Goal: Information Seeking & Learning: Learn about a topic

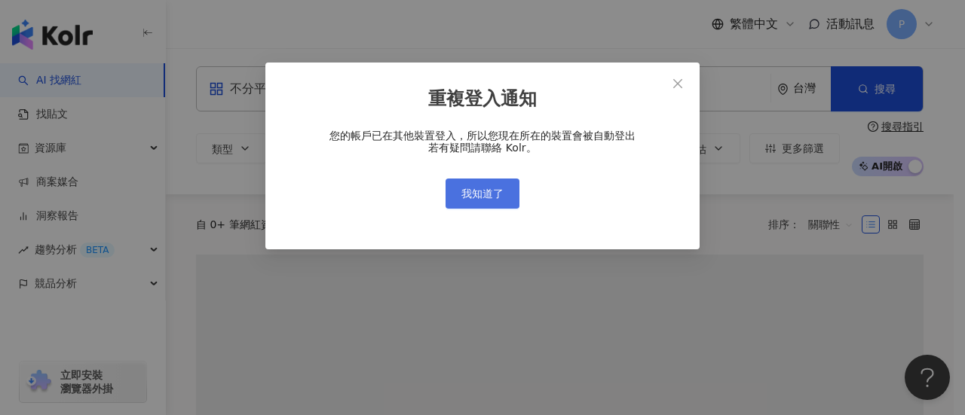
click at [485, 188] on span "我知道了" at bounding box center [482, 194] width 42 height 12
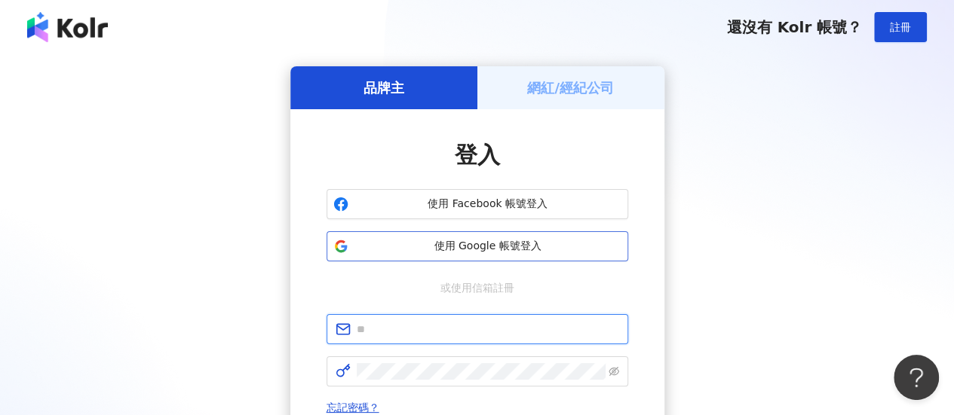
type input "**********"
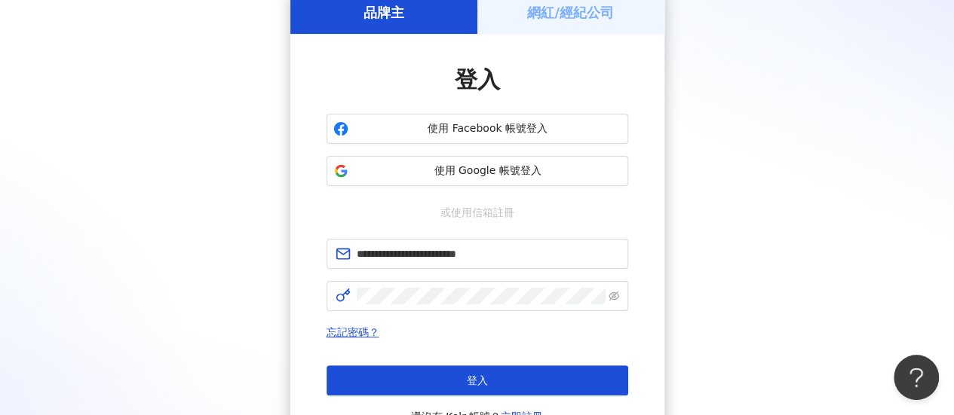
click at [483, 375] on span "登入" at bounding box center [477, 381] width 21 height 12
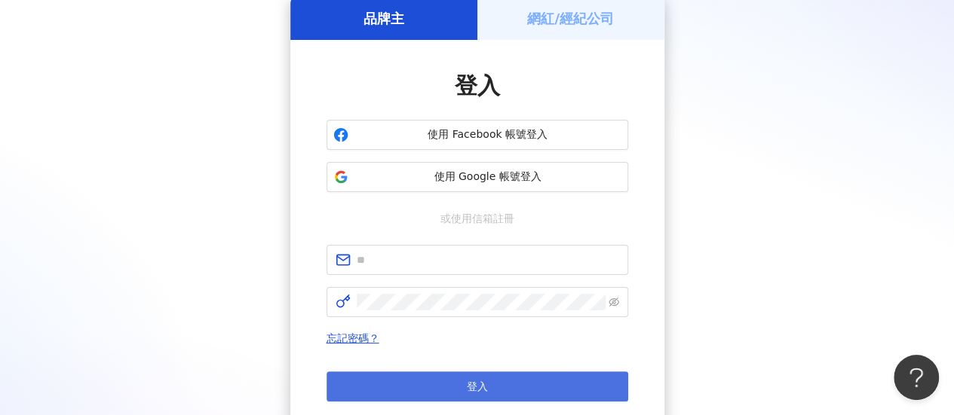
scroll to position [75, 0]
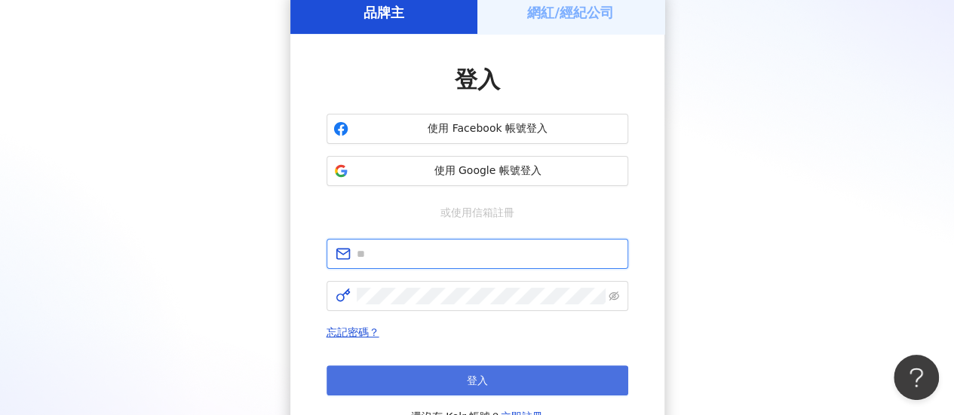
type input "**********"
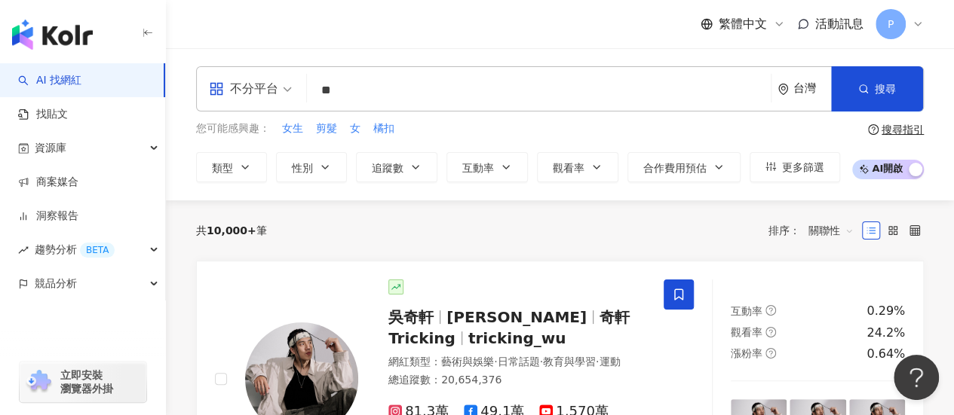
type input "**"
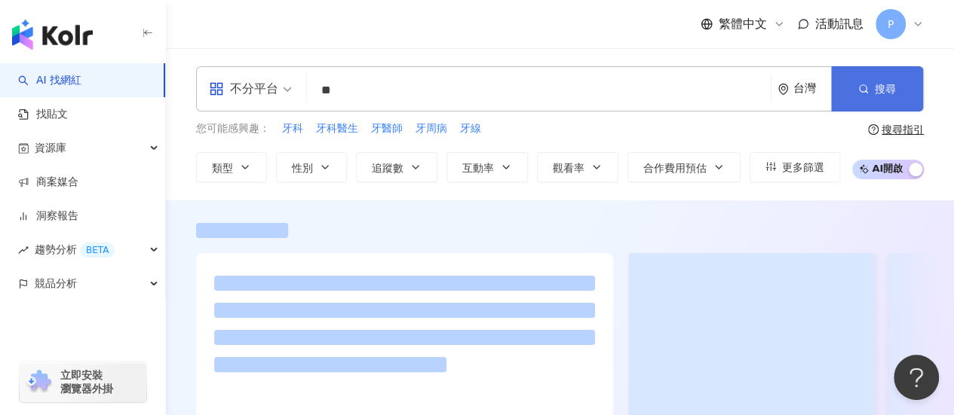
click at [873, 103] on button "搜尋" at bounding box center [877, 88] width 92 height 45
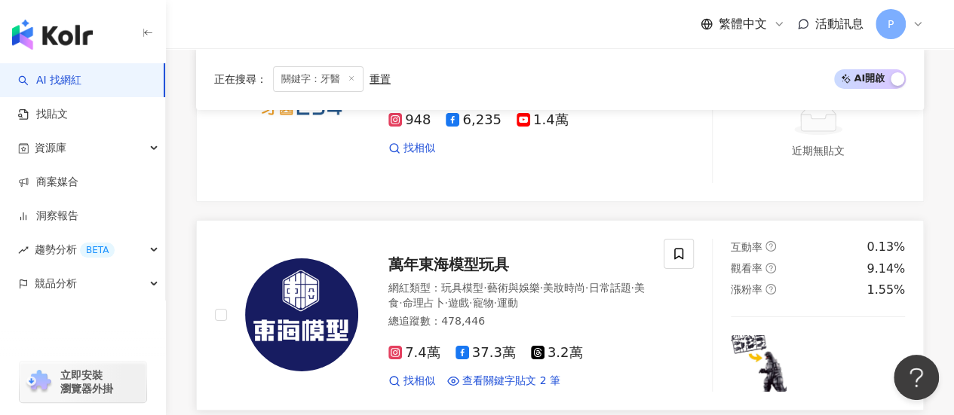
scroll to position [2563, 0]
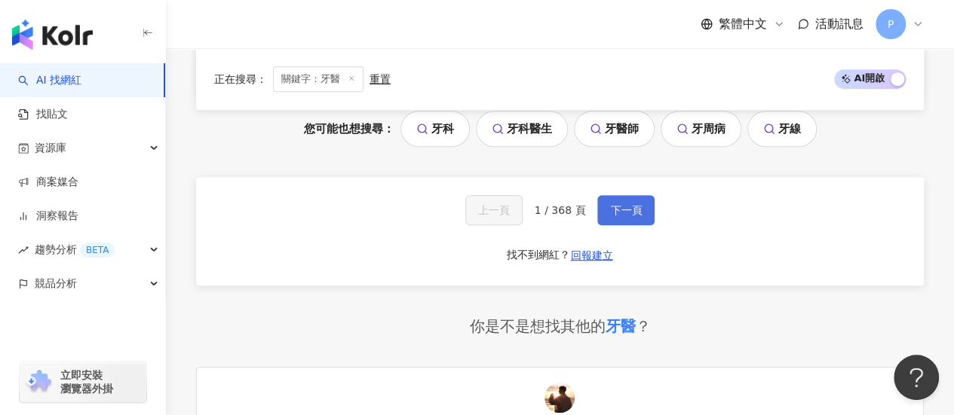
click at [618, 195] on button "下一頁" at bounding box center [625, 210] width 57 height 30
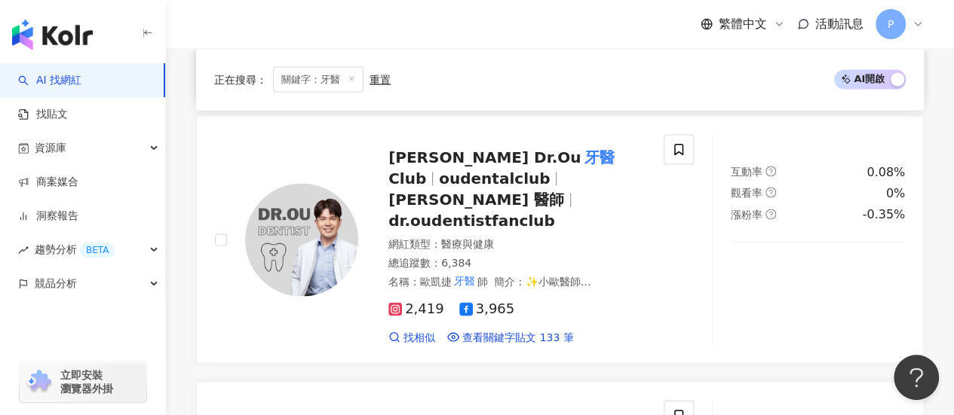
scroll to position [1327, 0]
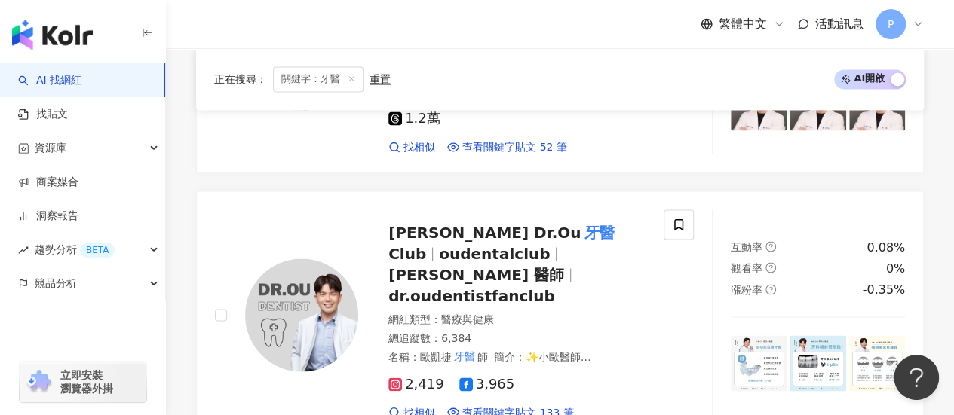
drag, startPoint x: 533, startPoint y: 164, endPoint x: 177, endPoint y: 216, distance: 359.7
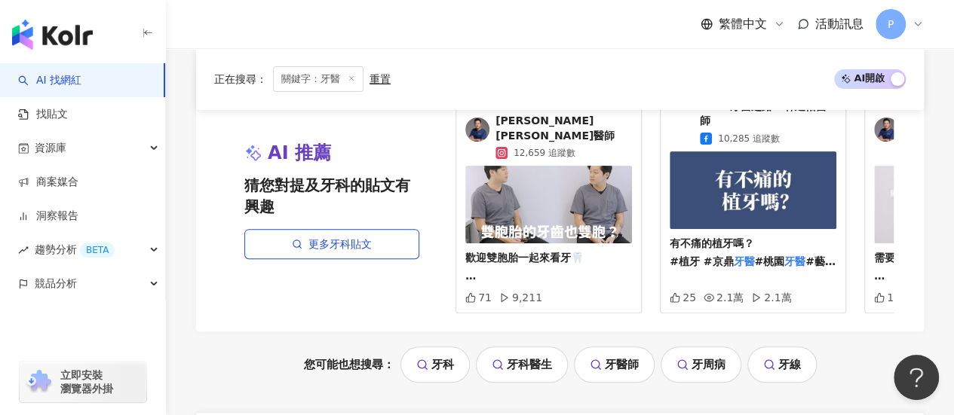
scroll to position [3061, 0]
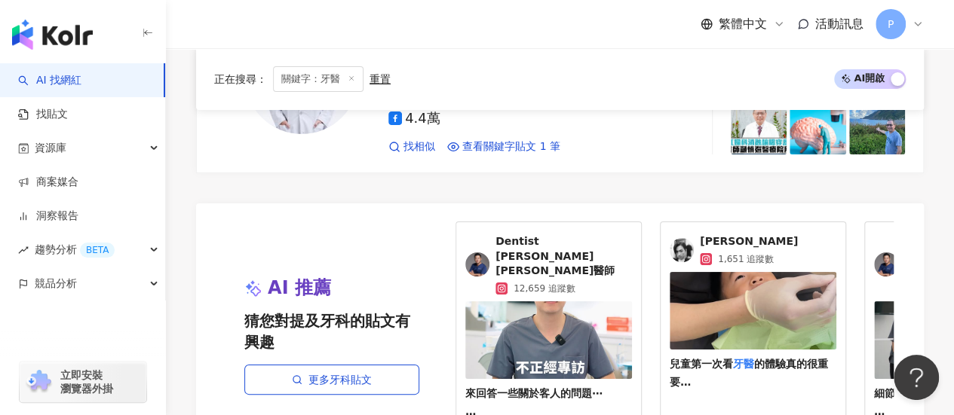
scroll to position [2967, 0]
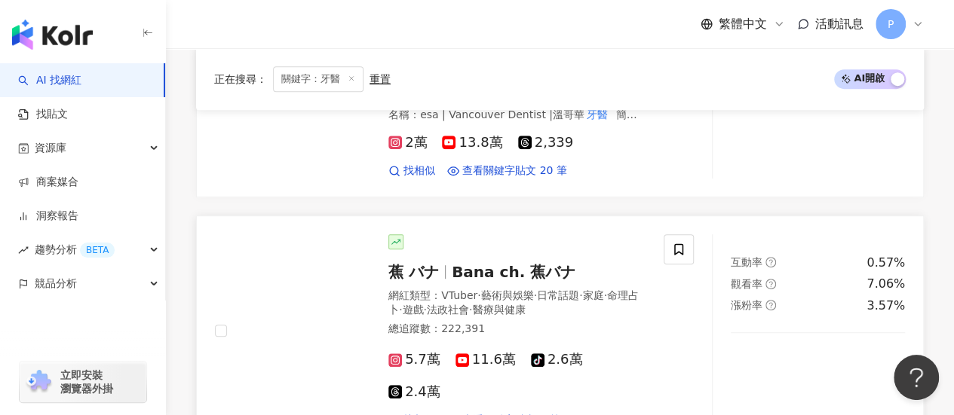
scroll to position [177, 0]
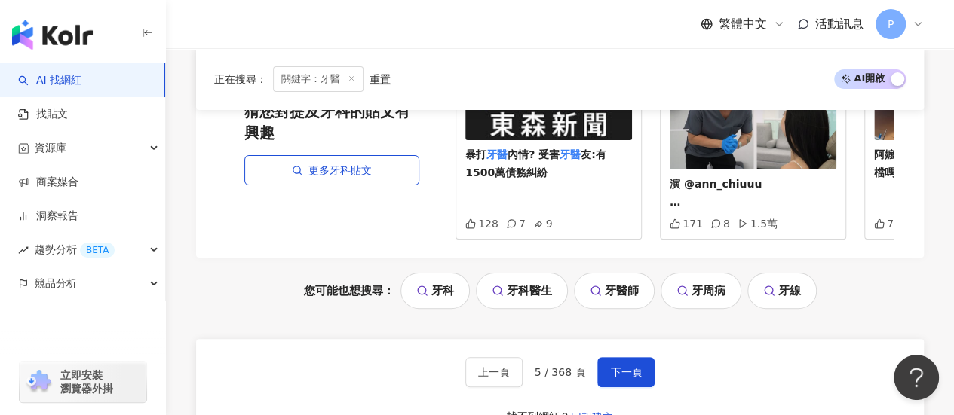
scroll to position [3091, 0]
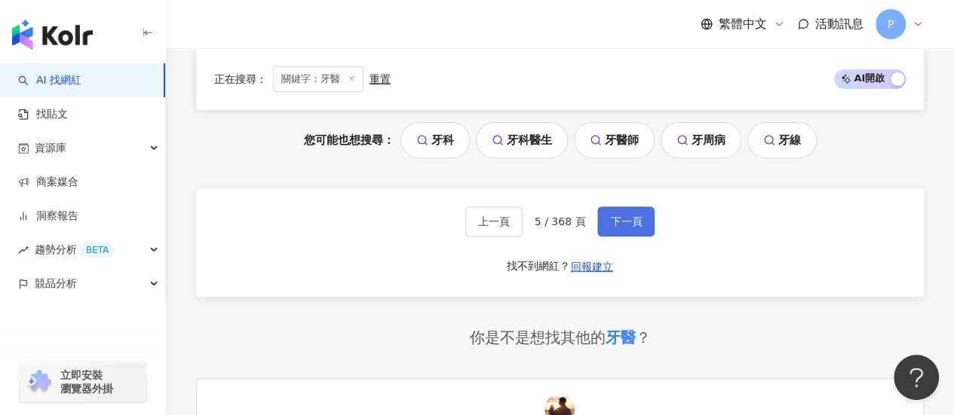
click at [617, 216] on span "下一頁" at bounding box center [626, 222] width 32 height 12
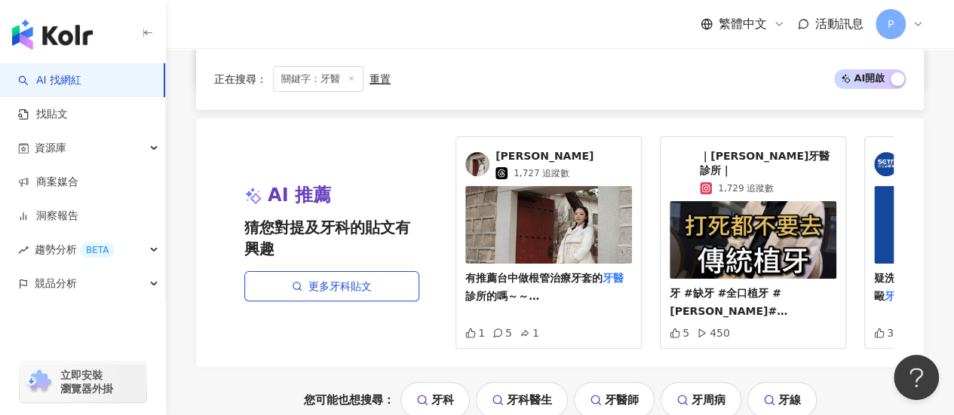
scroll to position [3038, 0]
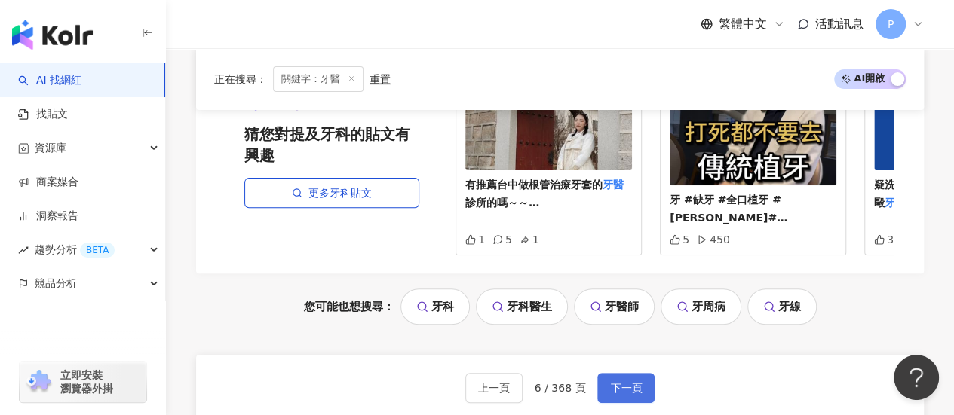
click at [612, 382] on span "下一頁" at bounding box center [626, 388] width 32 height 12
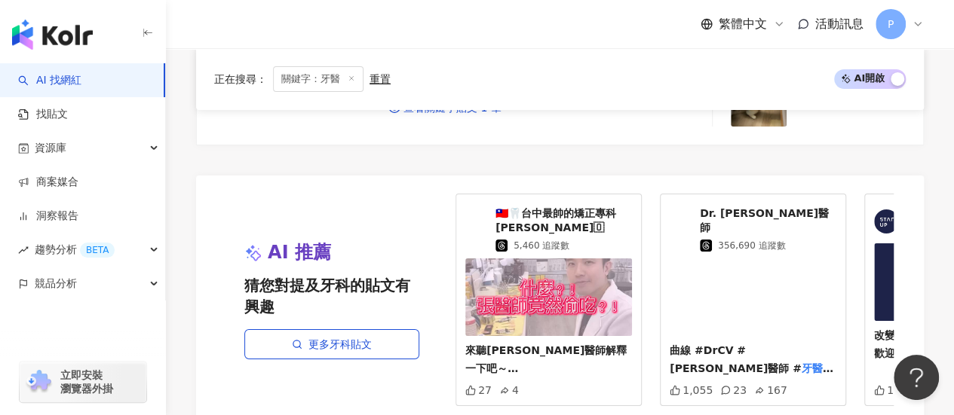
scroll to position [2940, 0]
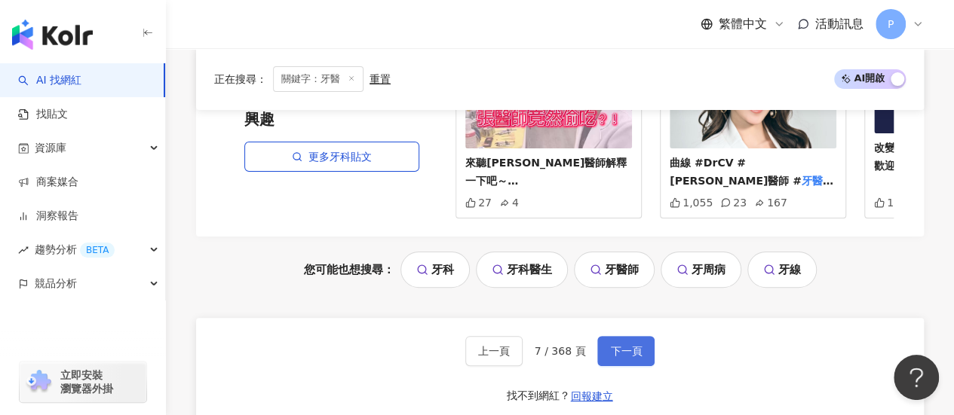
click at [611, 345] on span "下一頁" at bounding box center [626, 351] width 32 height 12
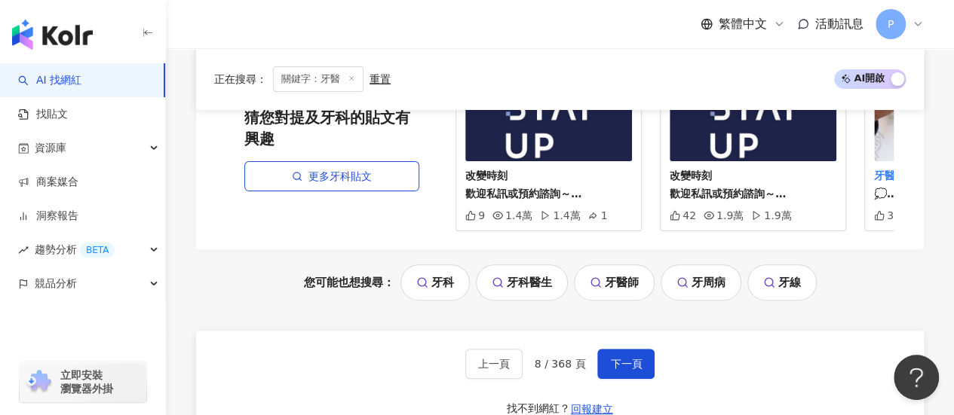
scroll to position [3094, 0]
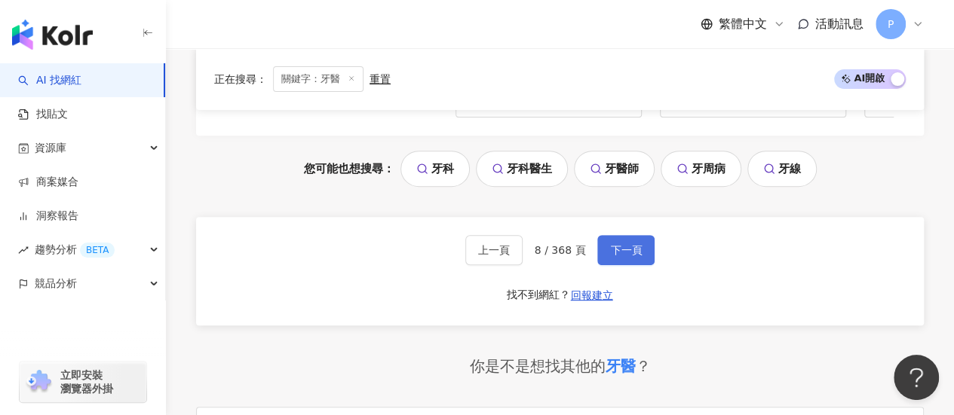
click at [618, 246] on span "下一頁" at bounding box center [626, 250] width 32 height 12
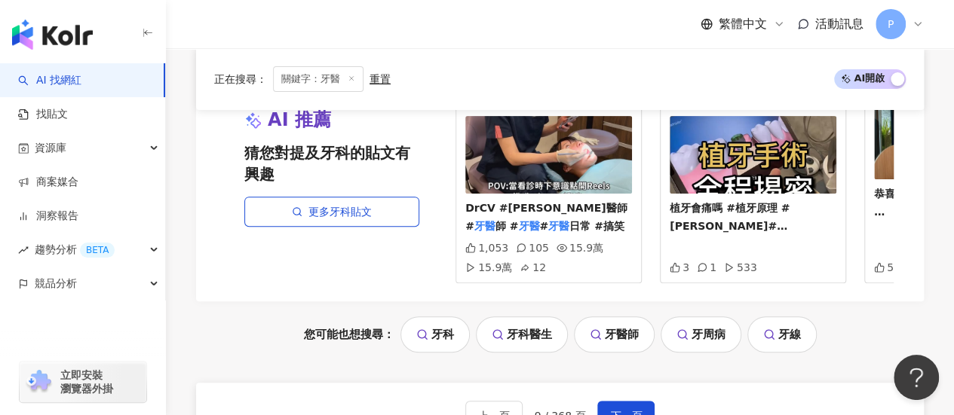
scroll to position [3251, 0]
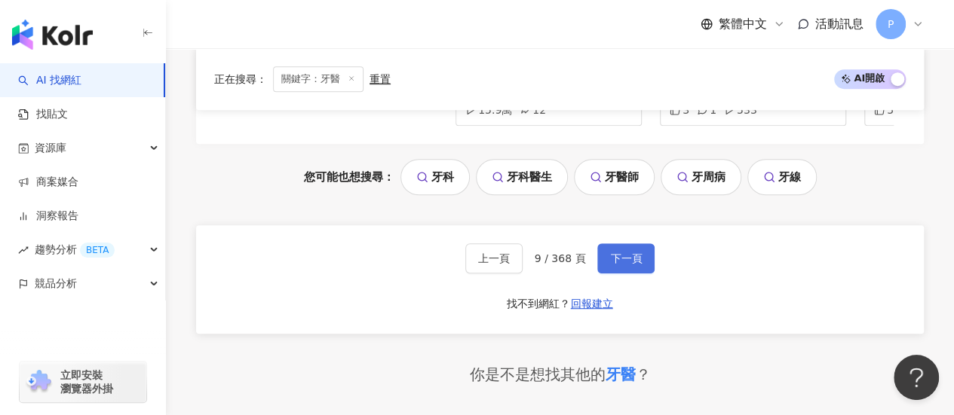
click at [630, 253] on span "下一頁" at bounding box center [626, 259] width 32 height 12
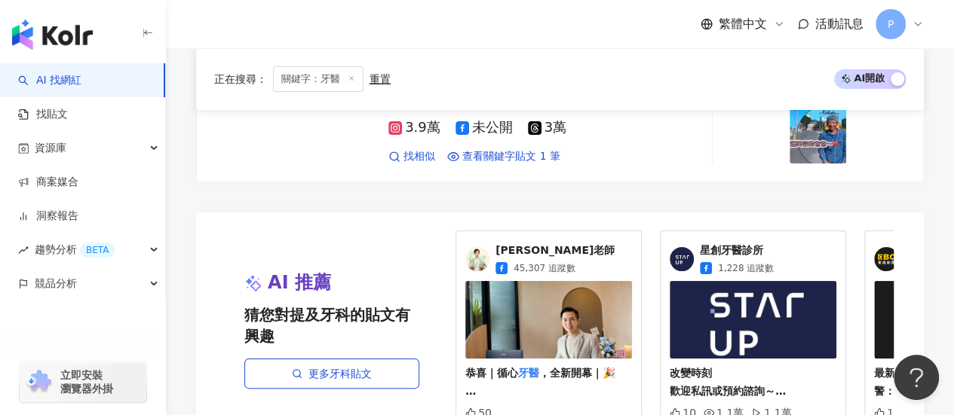
scroll to position [3015, 0]
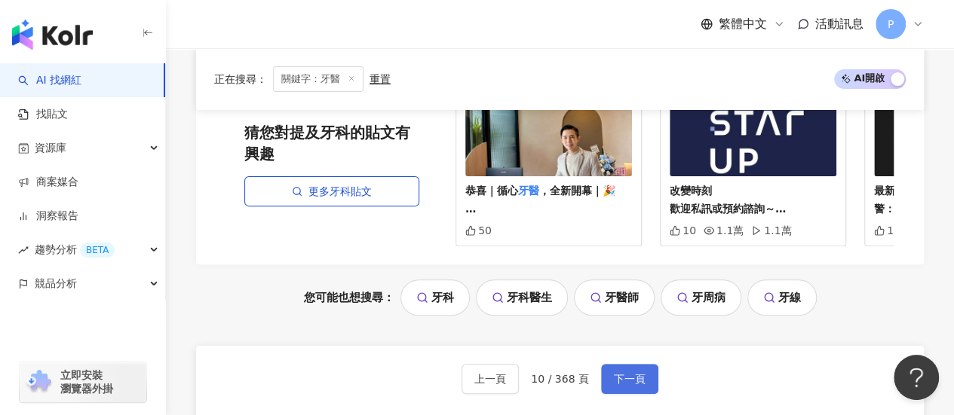
click at [636, 364] on button "下一頁" at bounding box center [629, 379] width 57 height 30
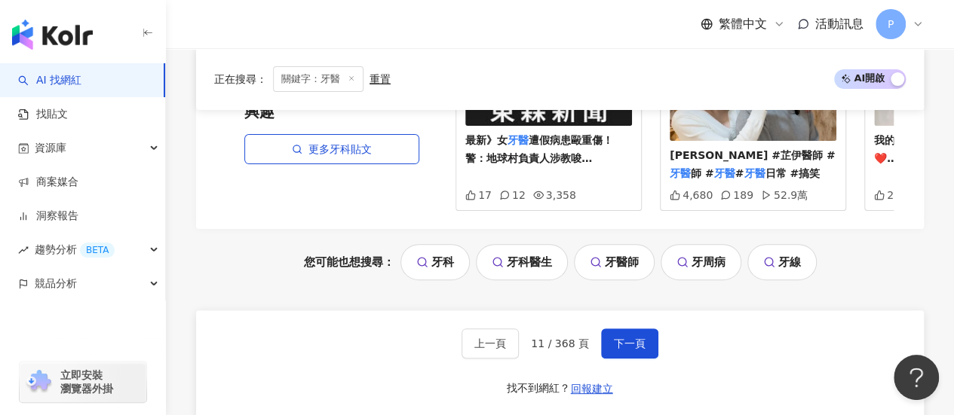
scroll to position [3091, 0]
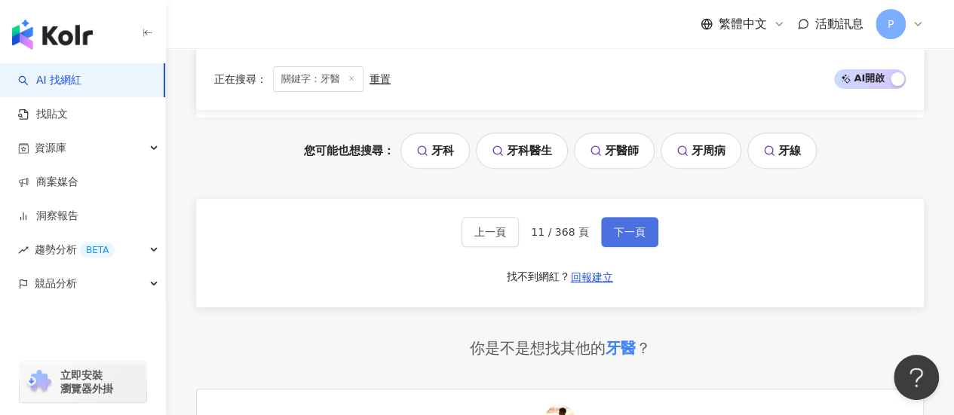
click at [641, 225] on button "下一頁" at bounding box center [629, 232] width 57 height 30
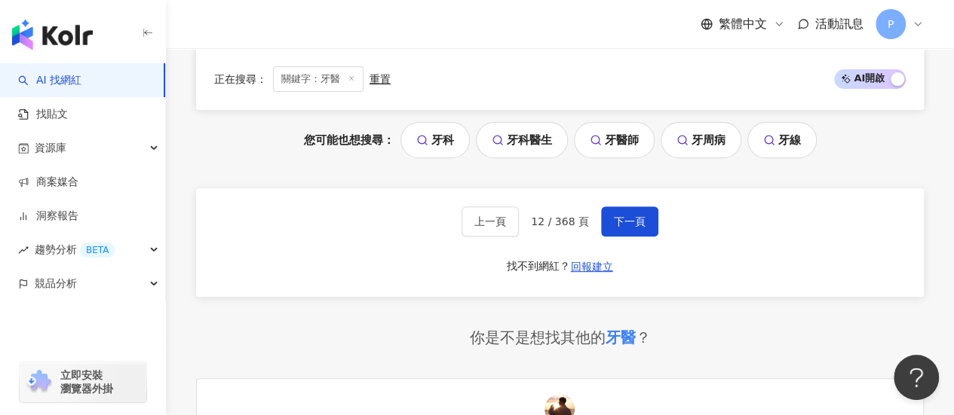
scroll to position [3076, 0]
click at [624, 192] on div "上一頁 12 / 368 頁 下一頁 找不到網紅？ 回報建立" at bounding box center [559, 242] width 727 height 109
click at [624, 207] on button "下一頁" at bounding box center [629, 222] width 57 height 30
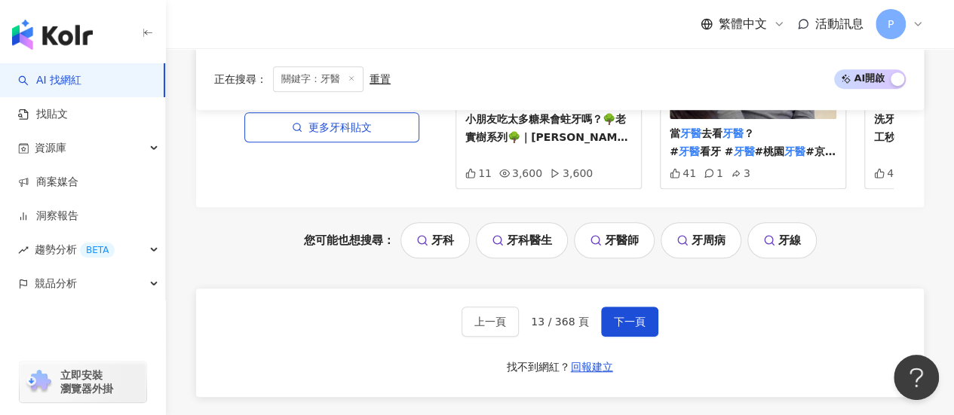
scroll to position [3317, 0]
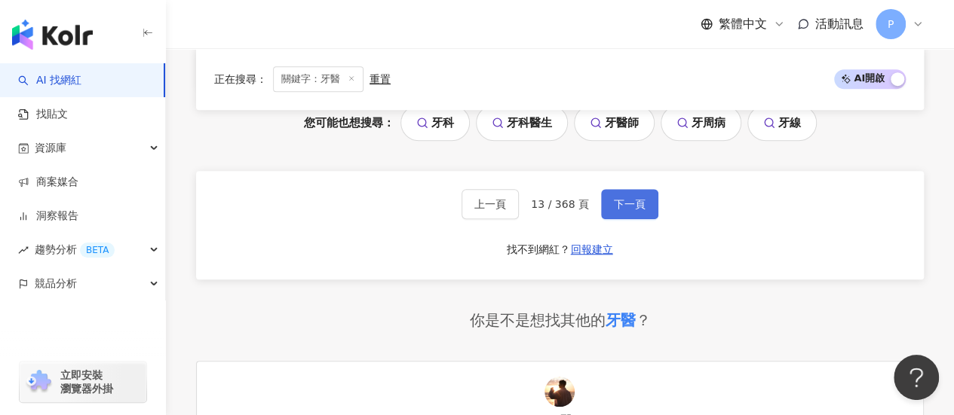
click at [632, 198] on span "下一頁" at bounding box center [630, 204] width 32 height 12
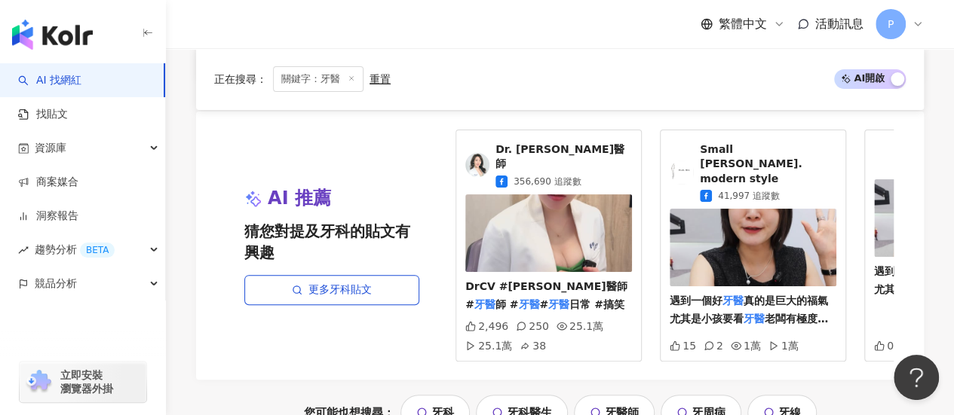
scroll to position [3061, 0]
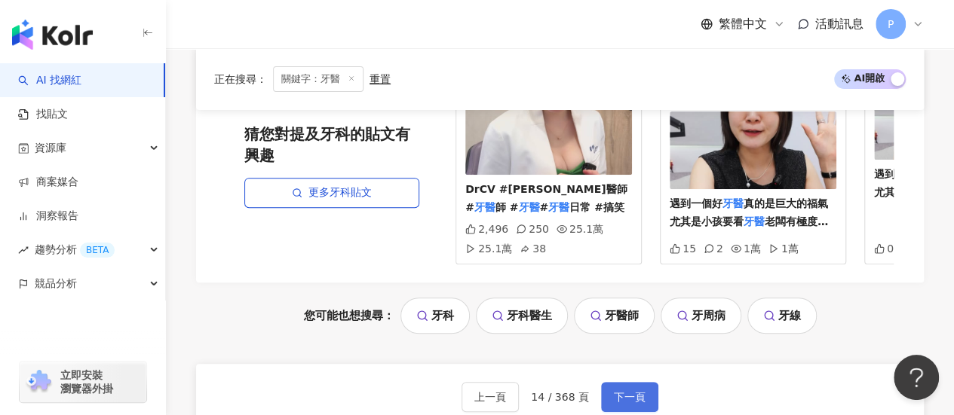
click at [614, 391] on span "下一頁" at bounding box center [630, 397] width 32 height 12
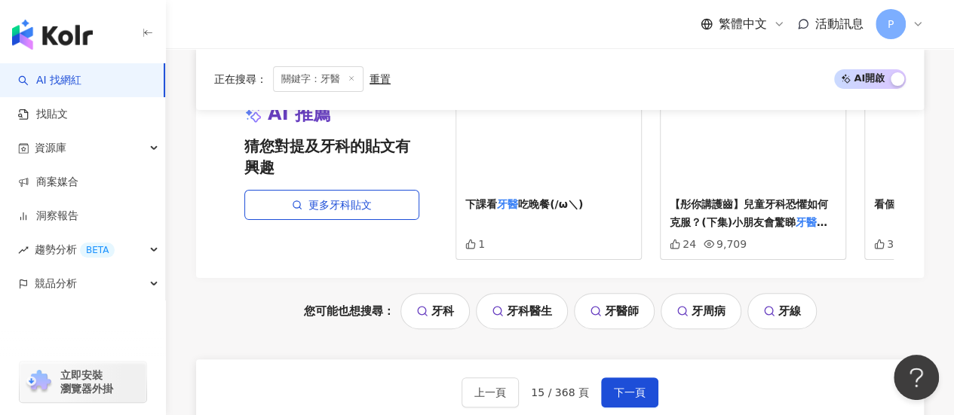
scroll to position [2965, 0]
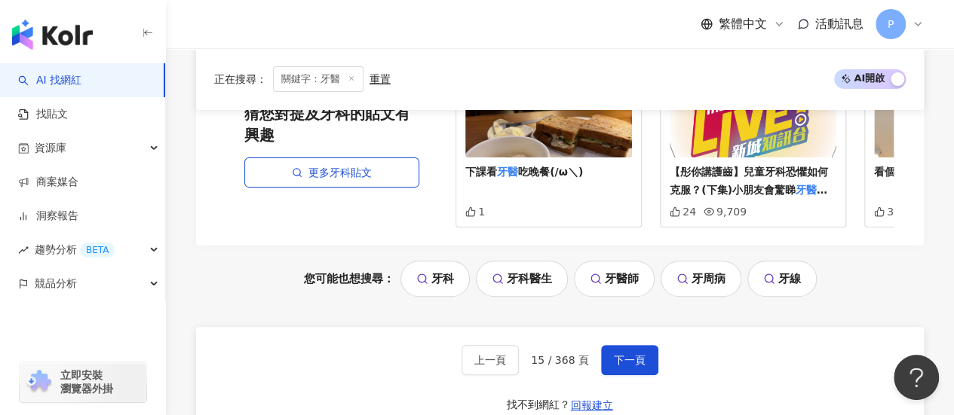
click at [613, 328] on div "上一頁 15 / 368 頁 下一頁 找不到網紅？ 回報建立" at bounding box center [559, 381] width 727 height 109
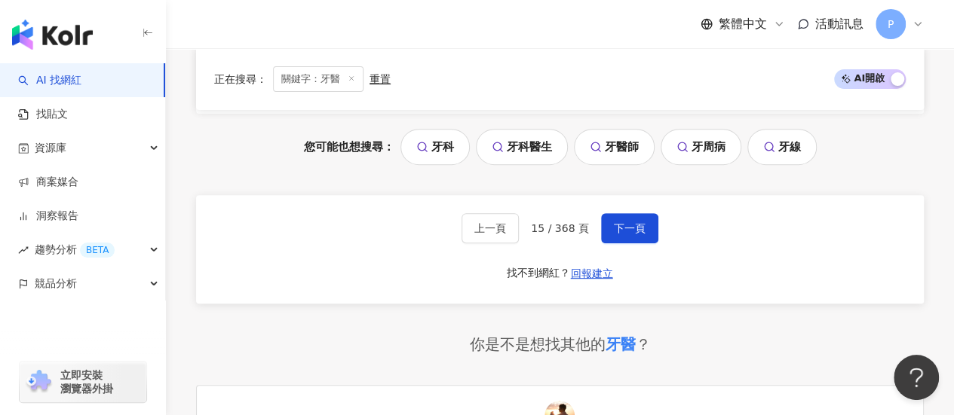
scroll to position [3116, 0]
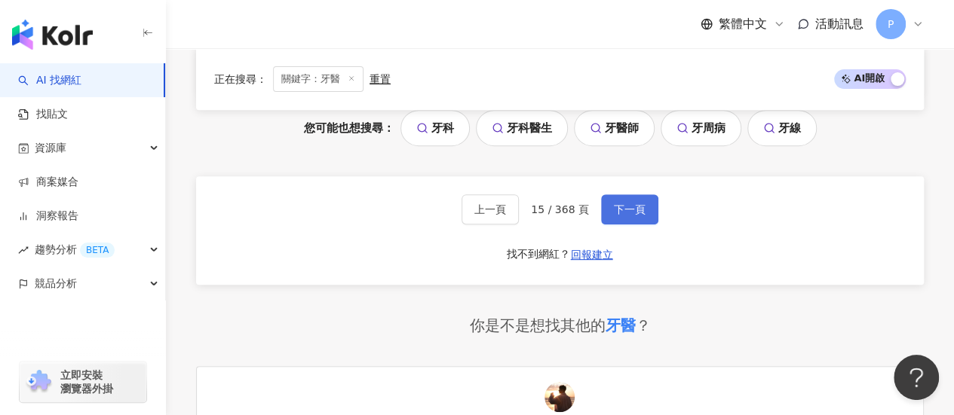
click at [621, 204] on span "下一頁" at bounding box center [630, 210] width 32 height 12
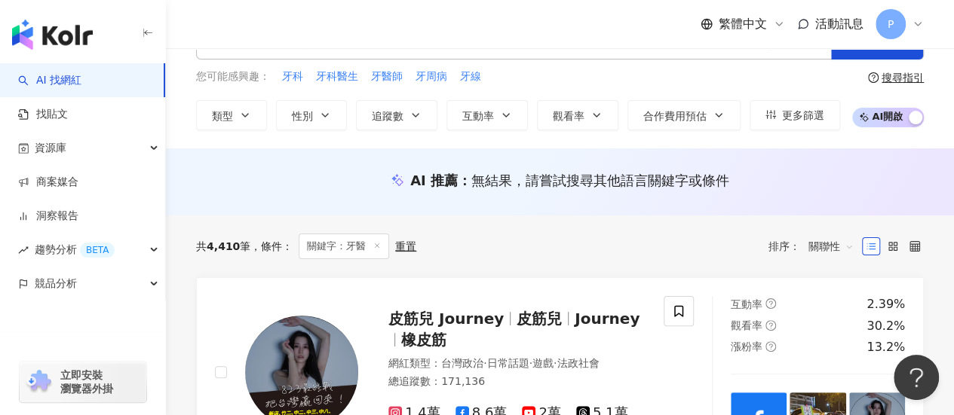
scroll to position [0, 0]
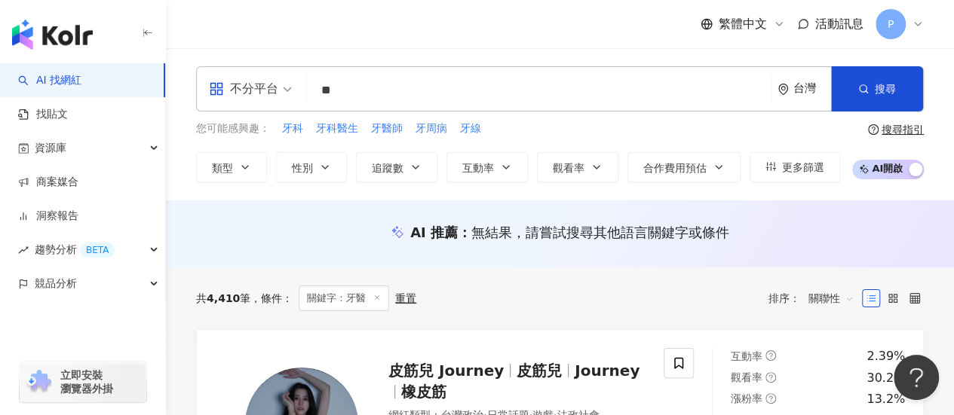
click at [905, 168] on button "AI 開啟 AI 關閉" at bounding box center [888, 170] width 72 height 20
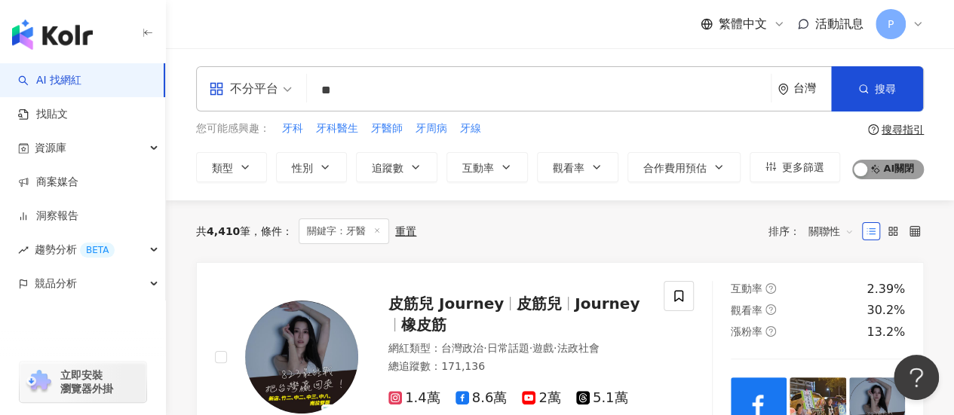
click at [902, 171] on span "AI 開啟 AI 關閉" at bounding box center [888, 170] width 72 height 20
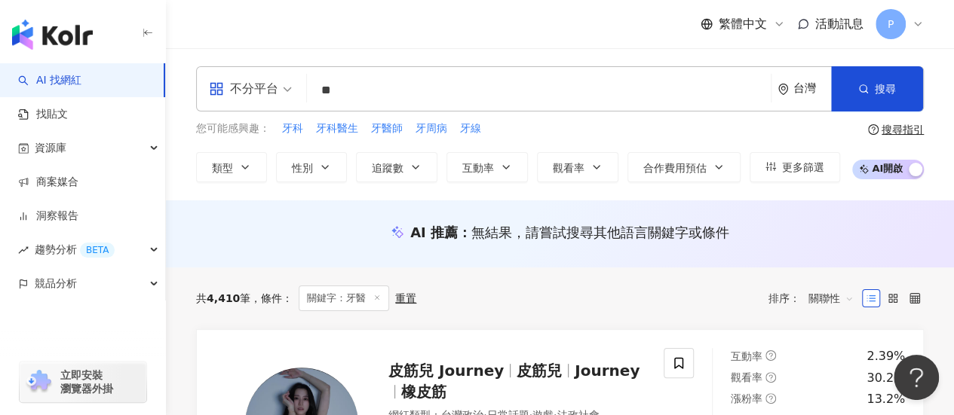
click at [841, 296] on span "關聯性" at bounding box center [830, 298] width 45 height 24
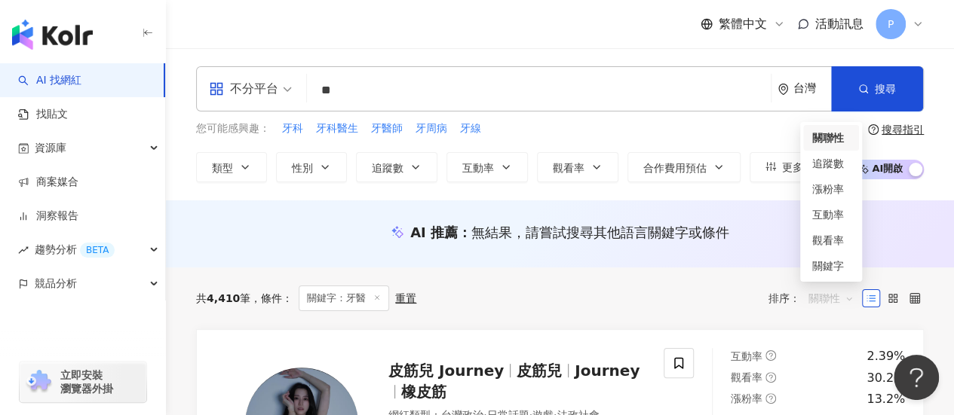
click at [841, 292] on span "關聯性" at bounding box center [830, 298] width 45 height 24
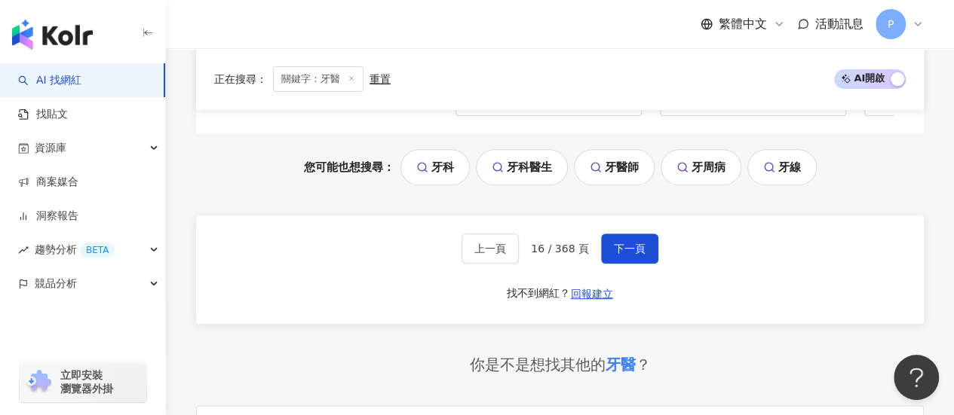
scroll to position [3091, 0]
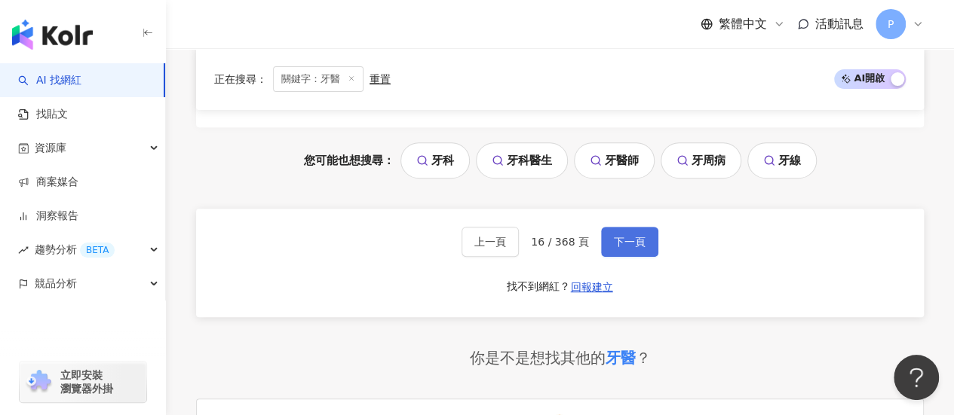
click at [632, 227] on button "下一頁" at bounding box center [629, 242] width 57 height 30
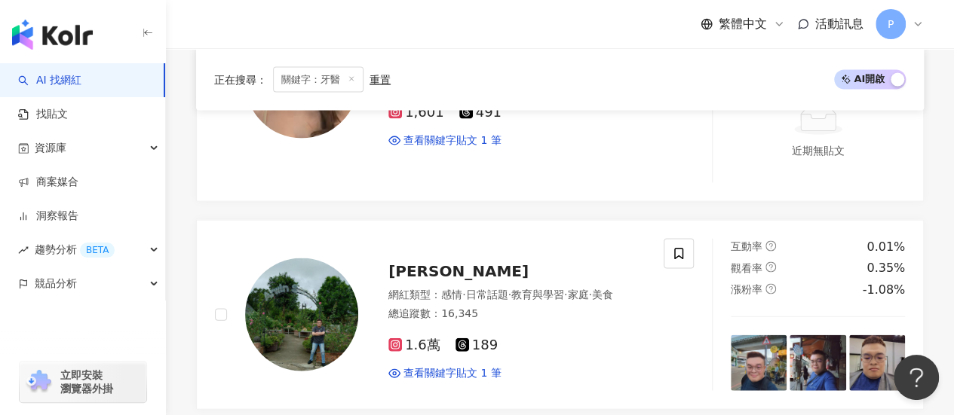
scroll to position [3152, 0]
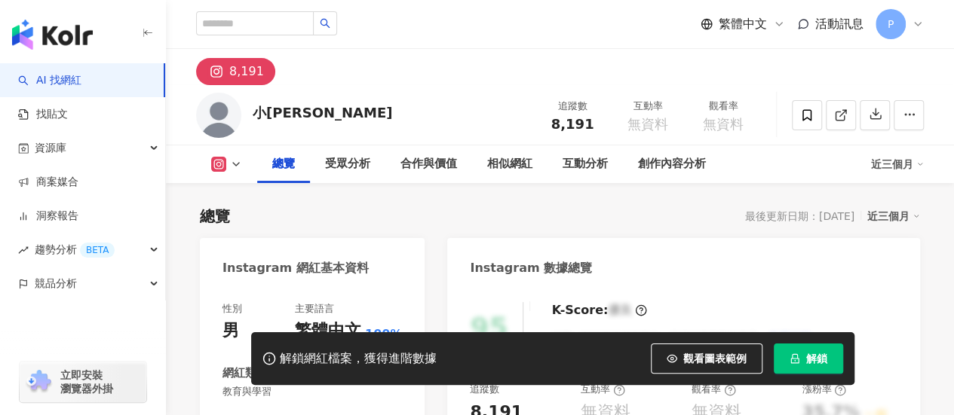
scroll to position [302, 0]
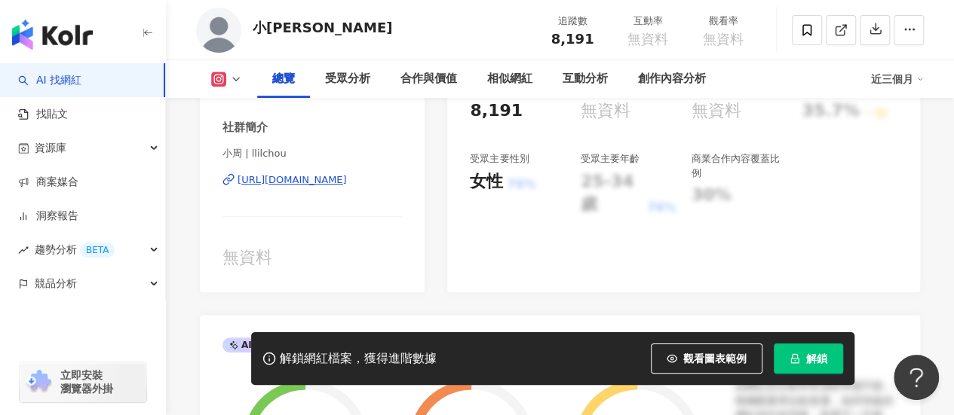
drag, startPoint x: 363, startPoint y: 182, endPoint x: 469, endPoint y: 128, distance: 118.3
click at [347, 182] on div "https://www.instagram.com/llilchou/" at bounding box center [291, 180] width 109 height 14
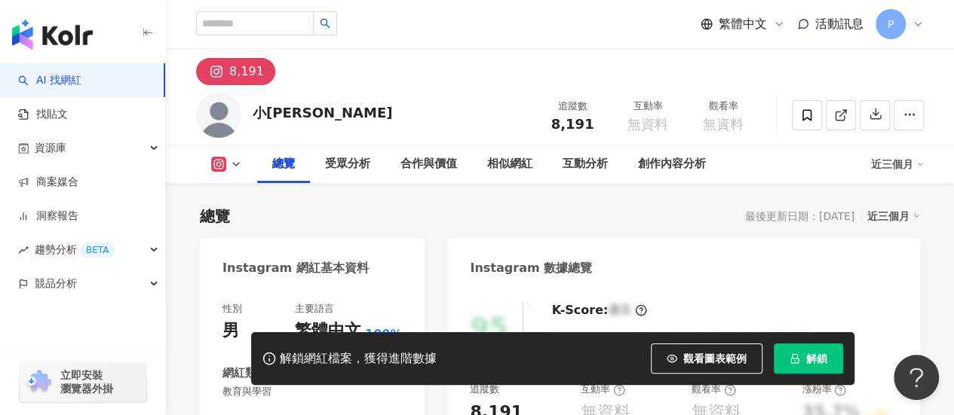
scroll to position [226, 0]
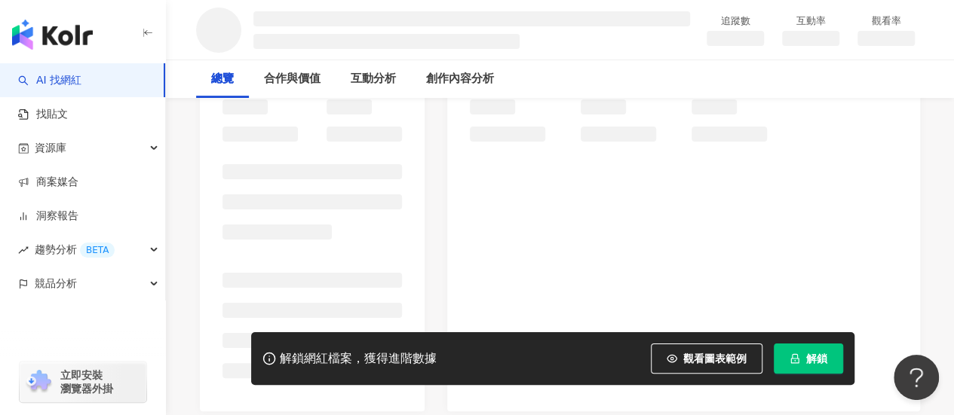
scroll to position [225, 0]
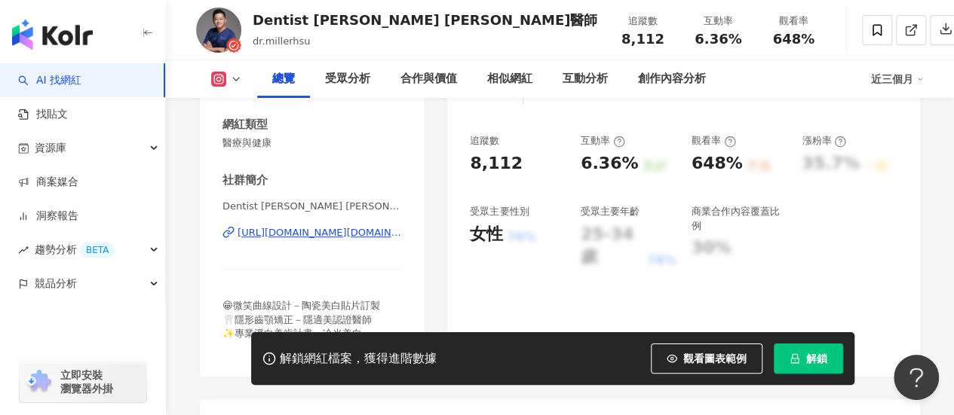
scroll to position [226, 0]
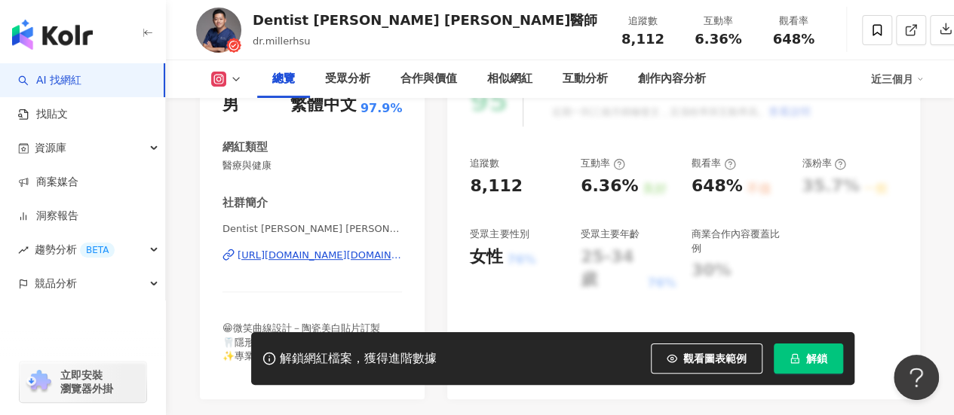
click at [320, 253] on div "[URL][DOMAIN_NAME][DOMAIN_NAME]" at bounding box center [319, 256] width 164 height 14
click at [317, 254] on div "https://www.instagram.com/dr.millerhsu/" at bounding box center [319, 256] width 164 height 14
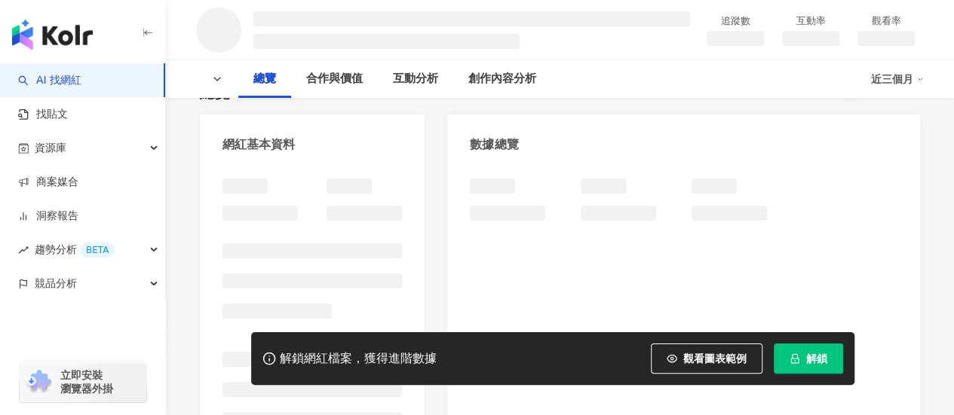
scroll to position [151, 0]
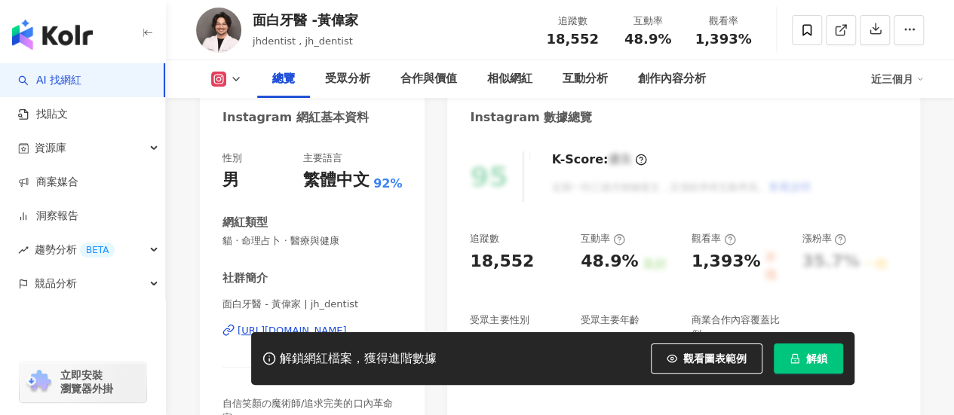
scroll to position [226, 0]
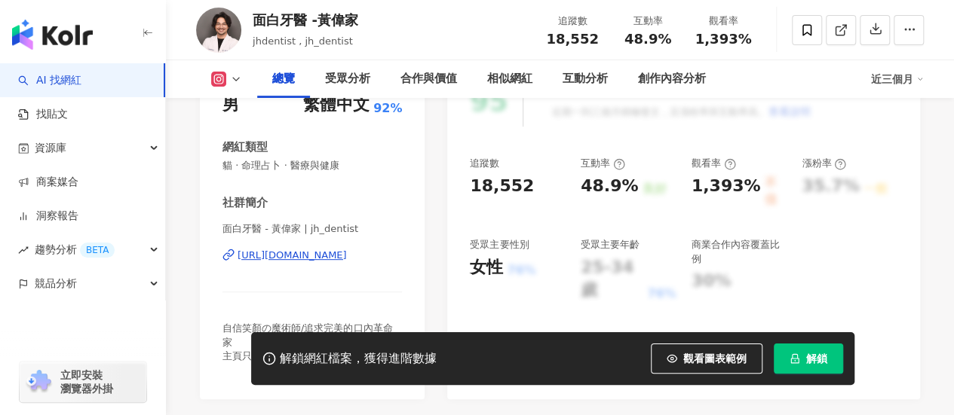
click at [337, 259] on div "https://www.instagram.com/jh_dentist/" at bounding box center [291, 256] width 109 height 14
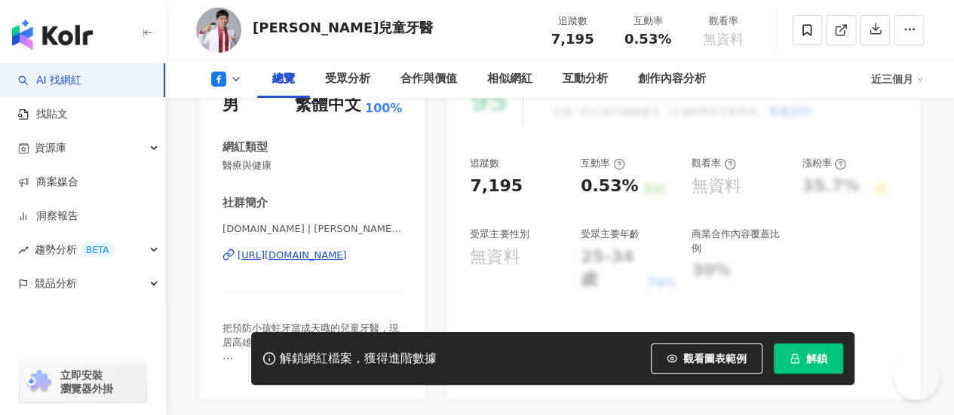
click at [302, 255] on div "[URL][DOMAIN_NAME]" at bounding box center [291, 256] width 109 height 14
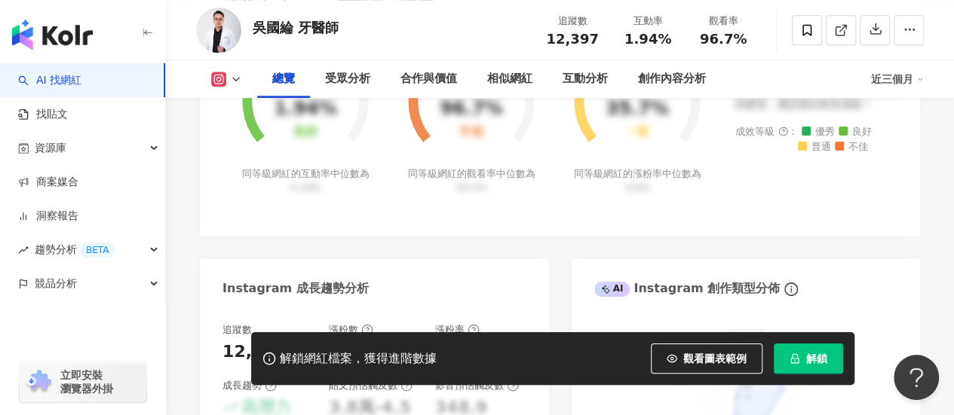
scroll to position [678, 0]
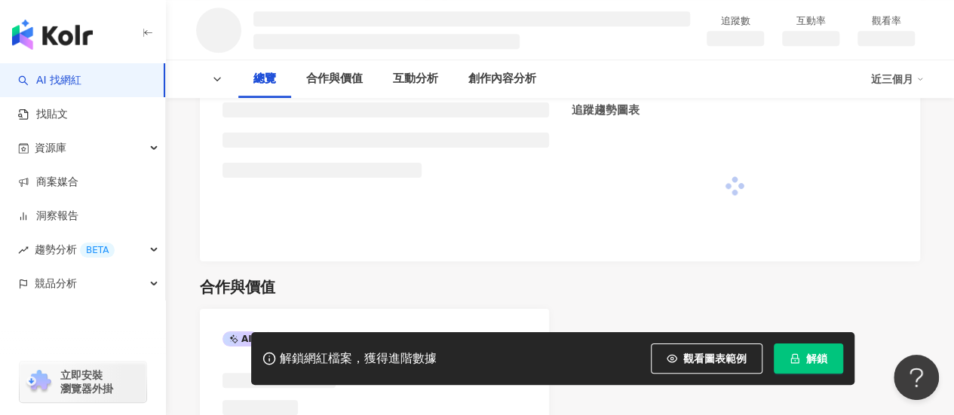
scroll to position [678, 0]
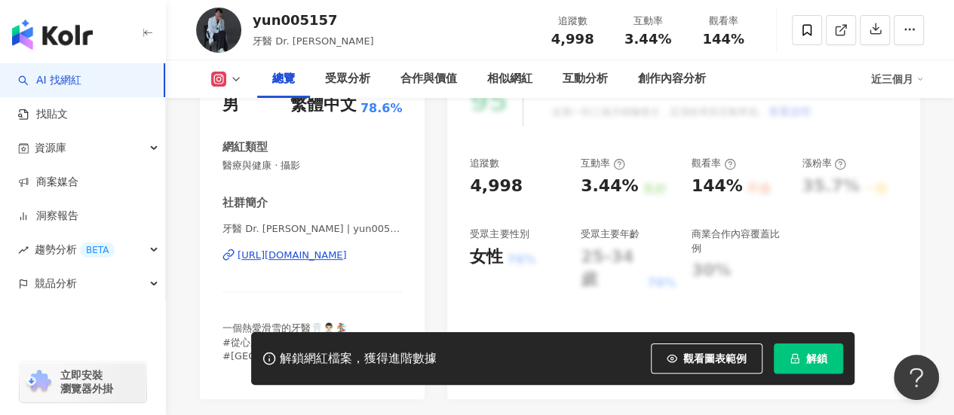
scroll to position [330, 0]
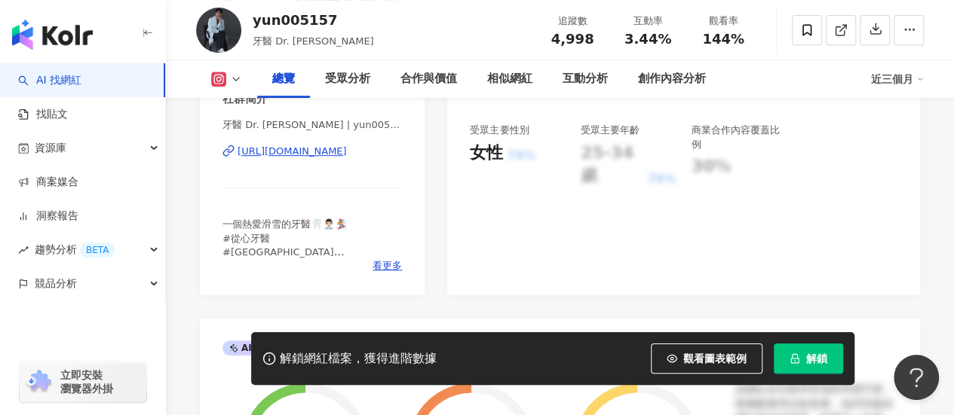
click at [359, 182] on div "牙醫 Dr. 范姜 Hiroshi | yun005157 https://www.instagram.com/yun005157/" at bounding box center [311, 162] width 179 height 88
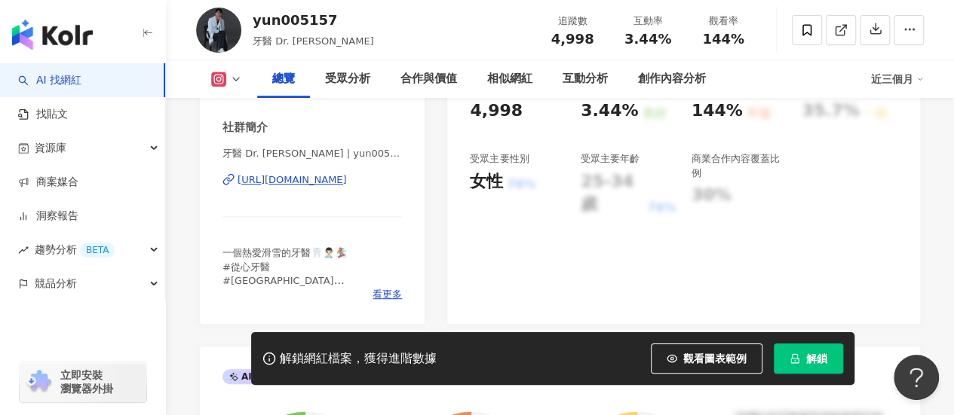
click at [339, 188] on div "牙醫 Dr. 范姜 Hiroshi | yun005157 https://www.instagram.com/yun005157/" at bounding box center [311, 191] width 179 height 88
click at [342, 182] on div "https://www.instagram.com/yun005157/" at bounding box center [291, 180] width 109 height 14
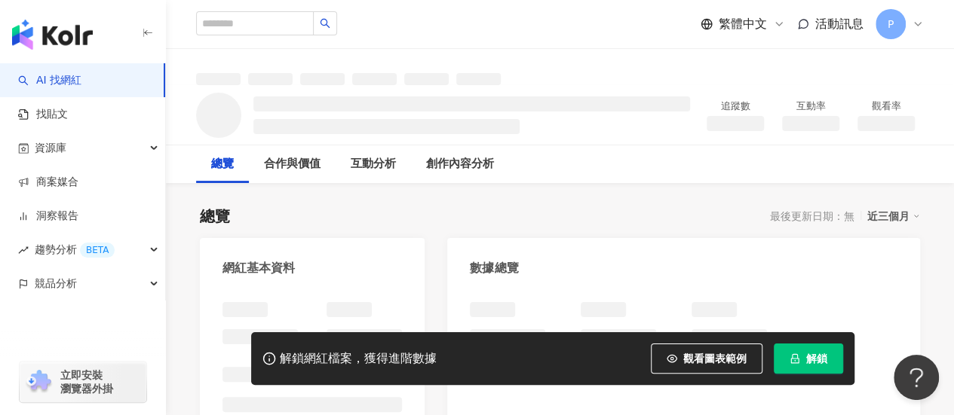
scroll to position [302, 0]
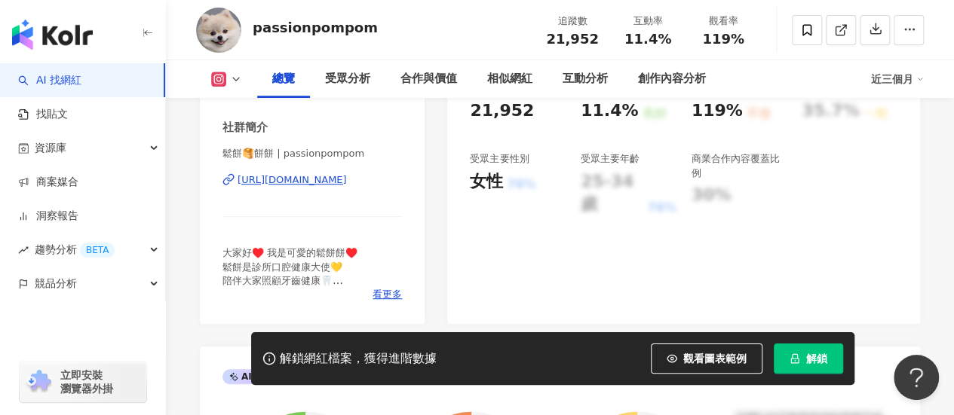
click at [314, 180] on div "[URL][DOMAIN_NAME]" at bounding box center [291, 180] width 109 height 14
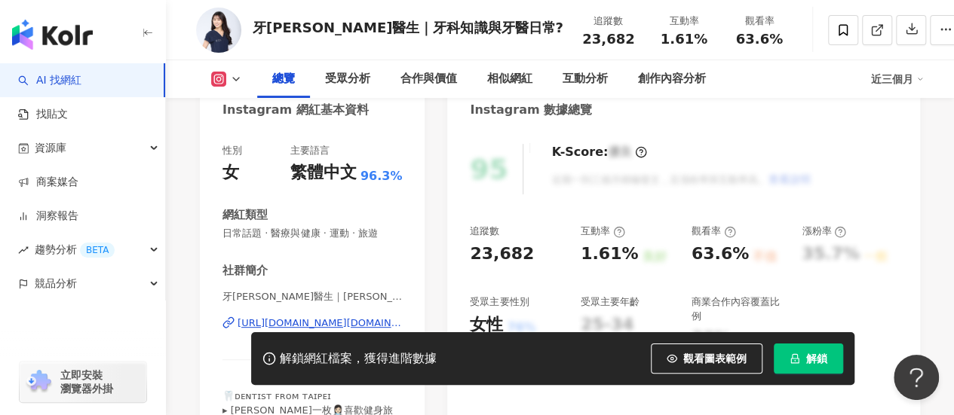
scroll to position [226, 0]
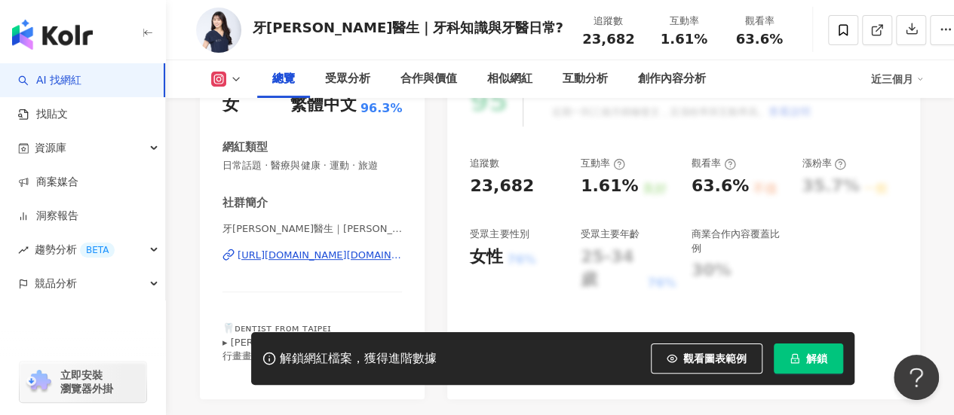
click at [365, 254] on div "https://www.instagram.com/dr.koko_ig/" at bounding box center [319, 256] width 164 height 14
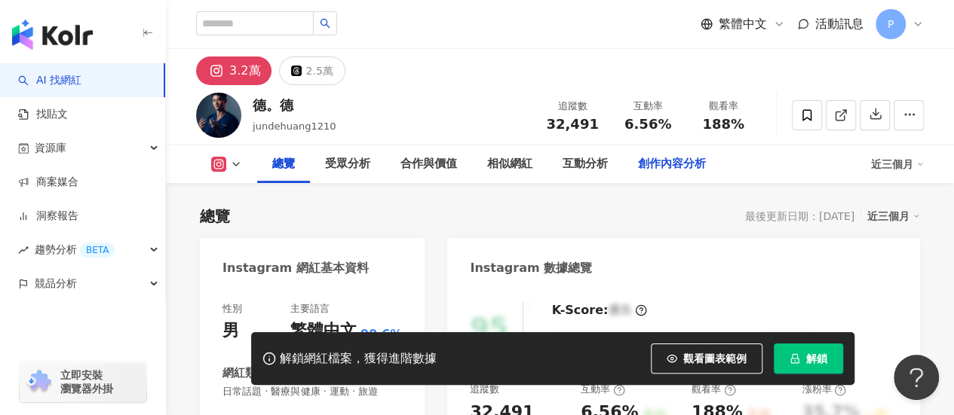
scroll to position [226, 0]
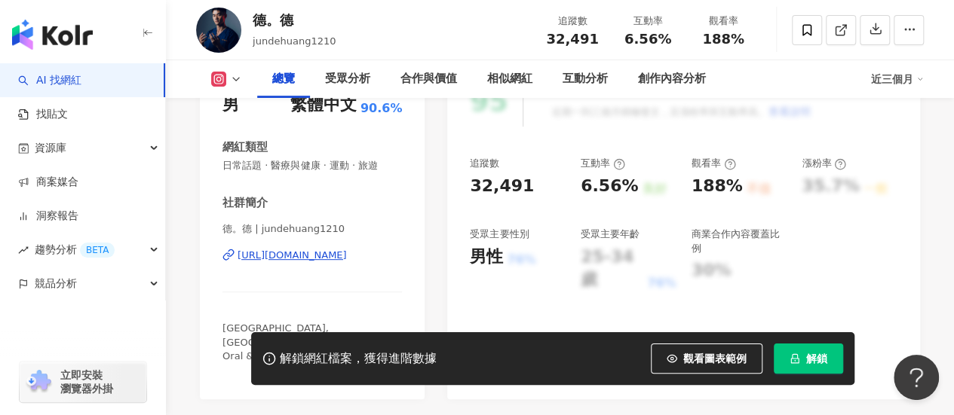
click at [347, 257] on div "[URL][DOMAIN_NAME]" at bounding box center [291, 256] width 109 height 14
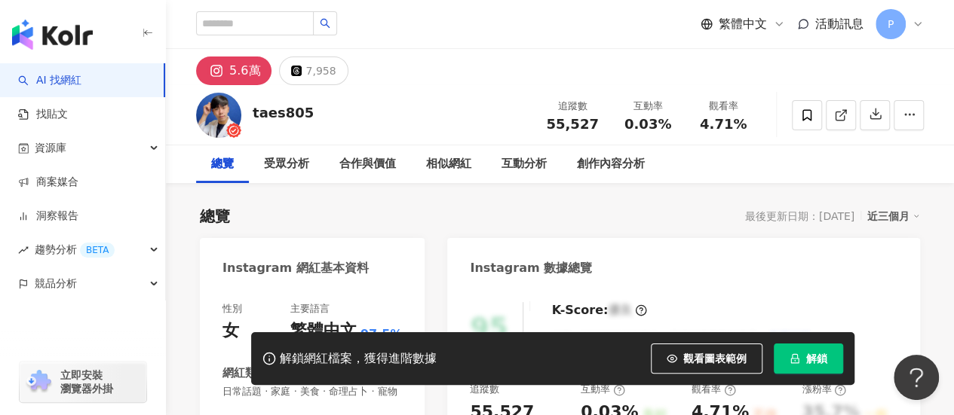
scroll to position [226, 0]
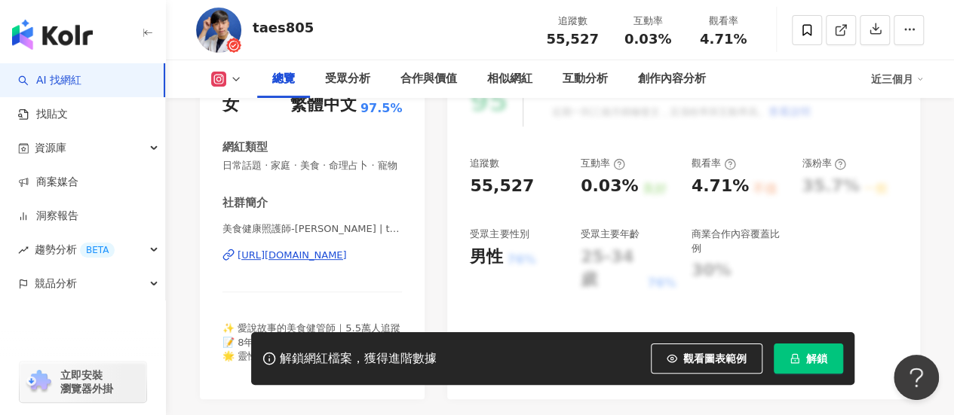
click at [336, 262] on div "https://www.instagram.com/taes805/" at bounding box center [291, 256] width 109 height 14
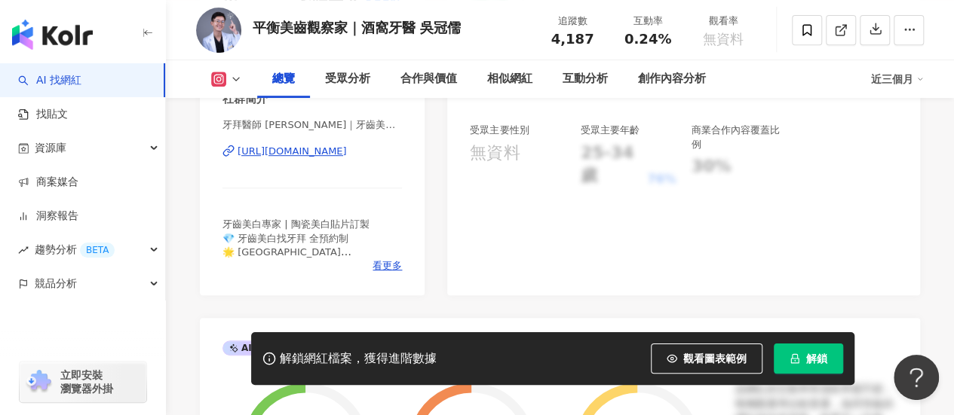
scroll to position [302, 0]
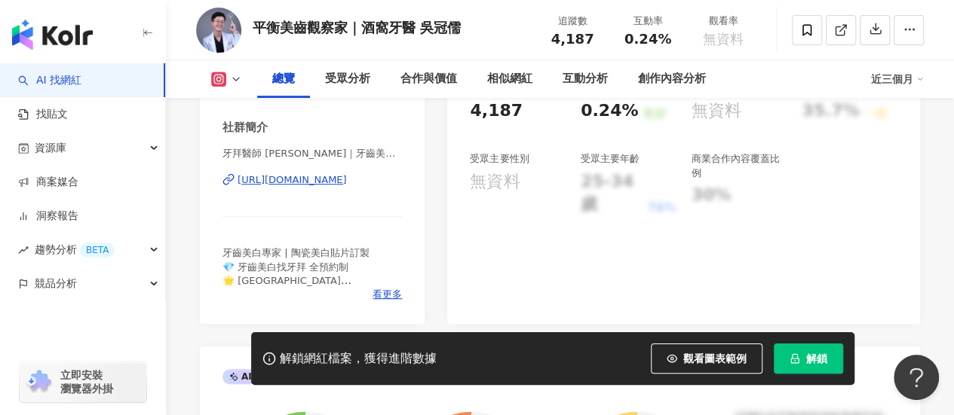
click at [329, 179] on div "[URL][DOMAIN_NAME]" at bounding box center [291, 180] width 109 height 14
